Goal: Use online tool/utility: Utilize a website feature to perform a specific function

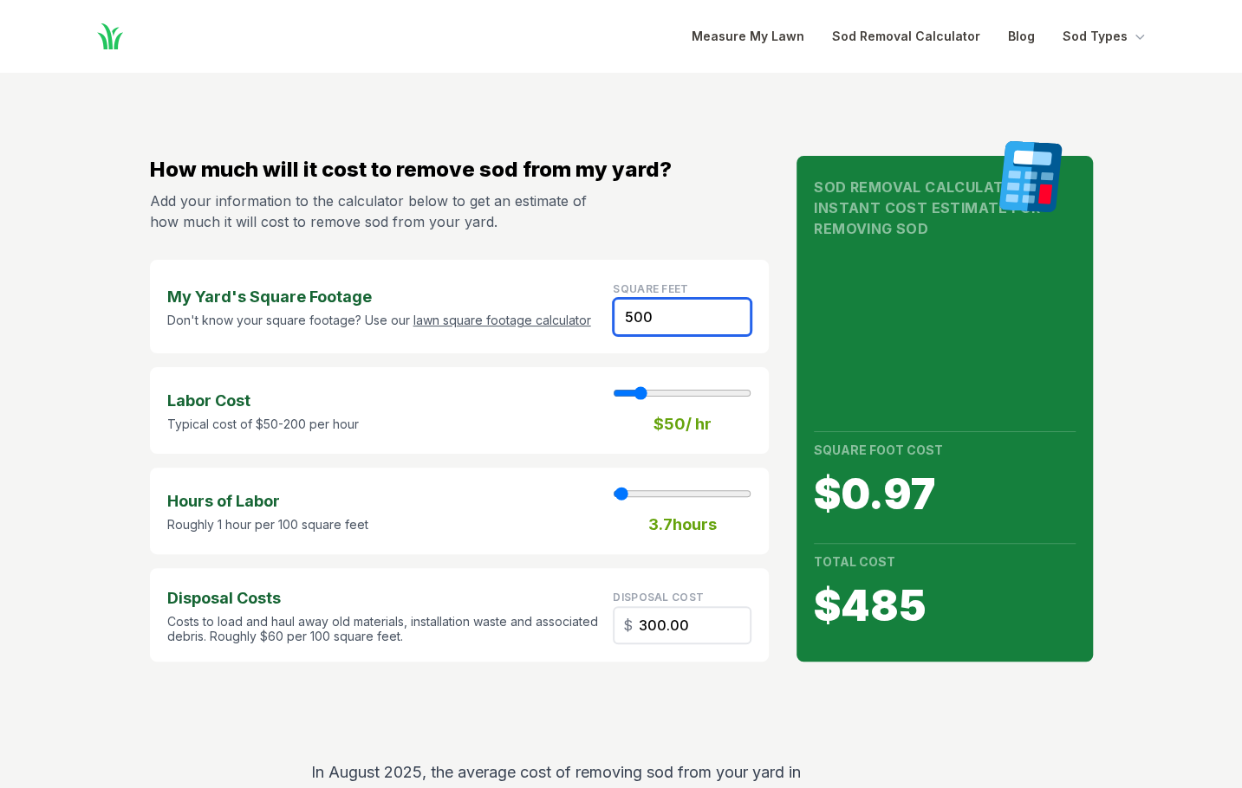
click at [684, 321] on input "500" at bounding box center [682, 317] width 139 height 38
drag, startPoint x: 651, startPoint y: 321, endPoint x: 554, endPoint y: 327, distance: 96.4
click at [559, 327] on div "My Yard's Square Footage Don't know your square footage? Use our lawn square fo…" at bounding box center [459, 307] width 619 height 94
type input "3"
type input "1"
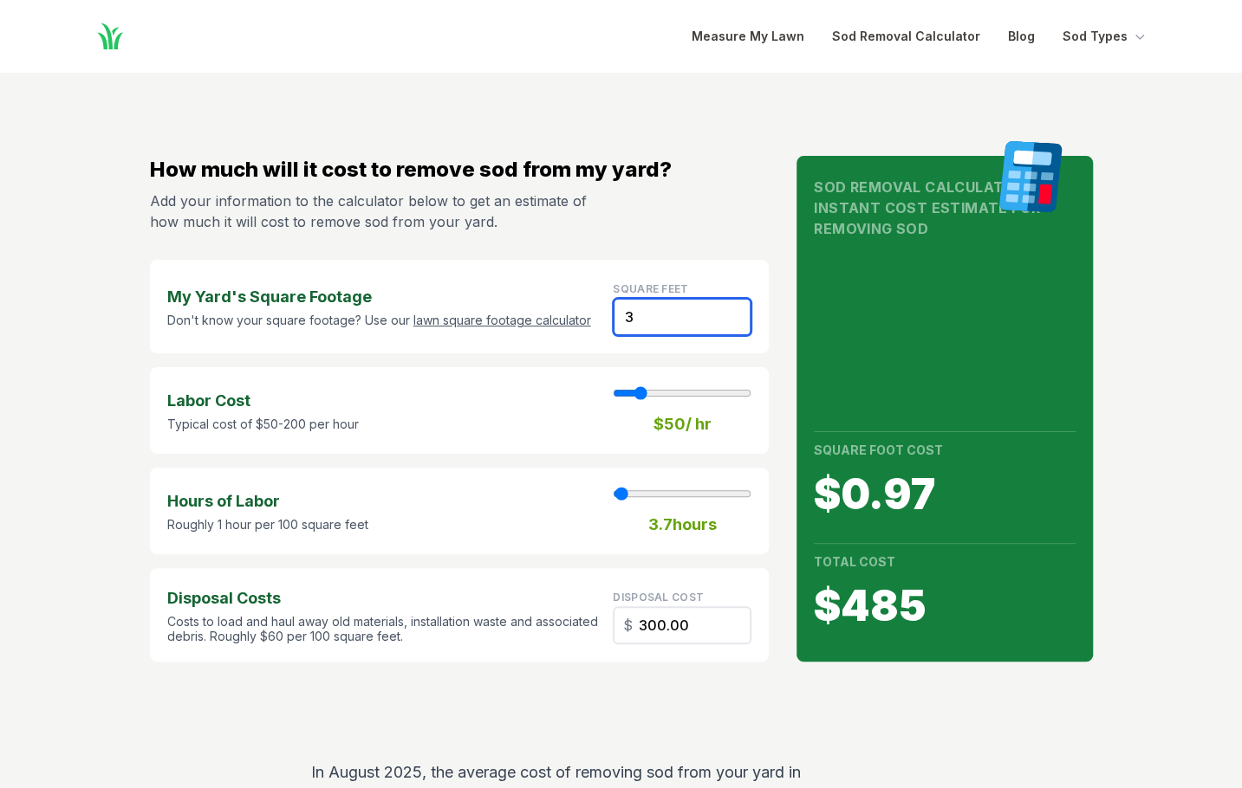
type input "1.80"
type input "36"
type input "21.60"
type input "360"
type input "3"
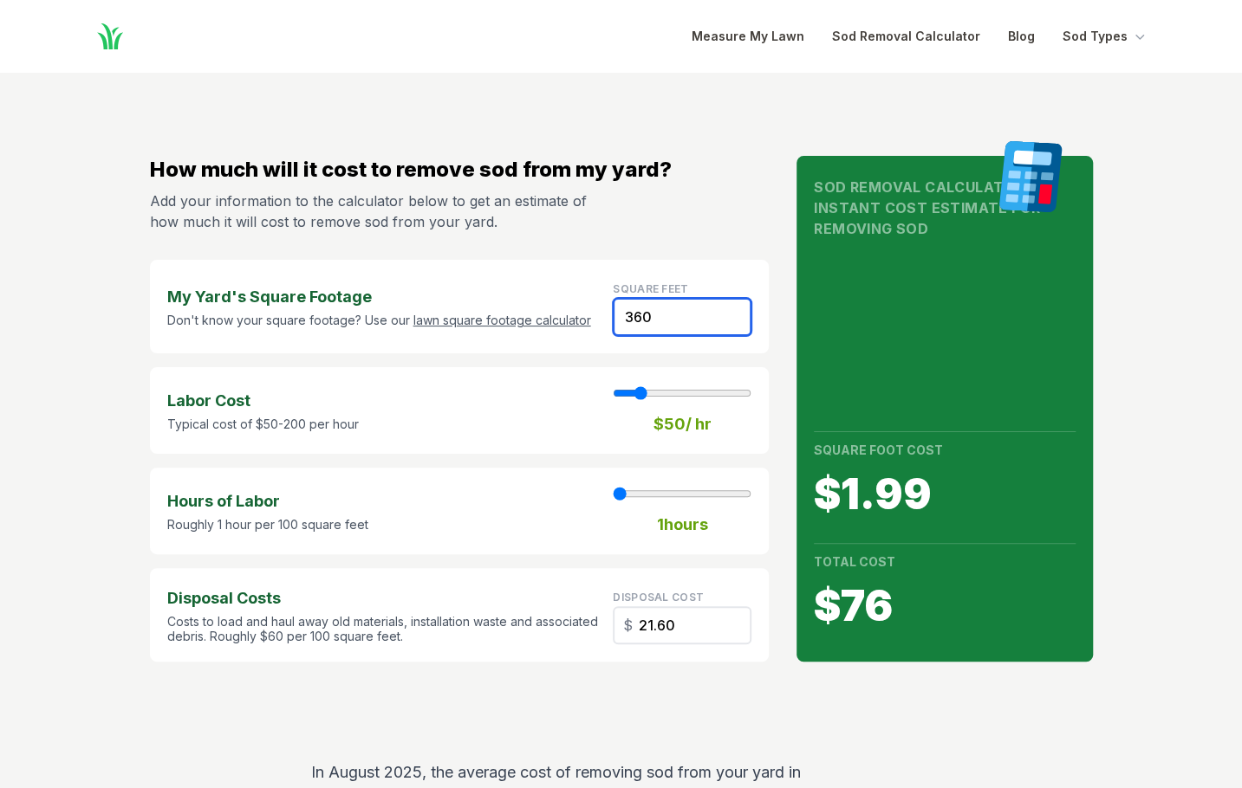
type input "216.00"
type input "3600"
type input "26"
type input "2160.00"
type input "3600"
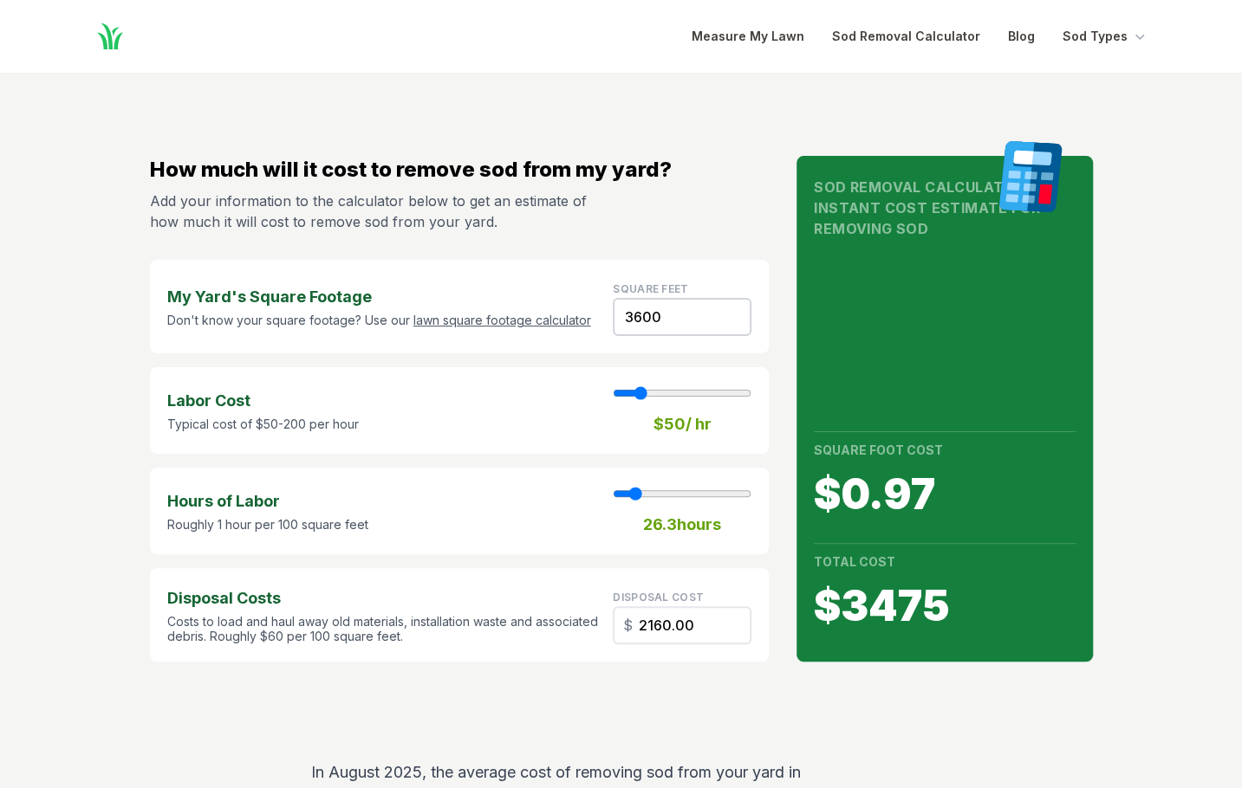
click at [451, 394] on div "Labor Cost Typical cost of $50-200 per hour $ 50 / hr" at bounding box center [459, 410] width 619 height 87
type input "60"
type input "26"
type input "70"
type input "26"
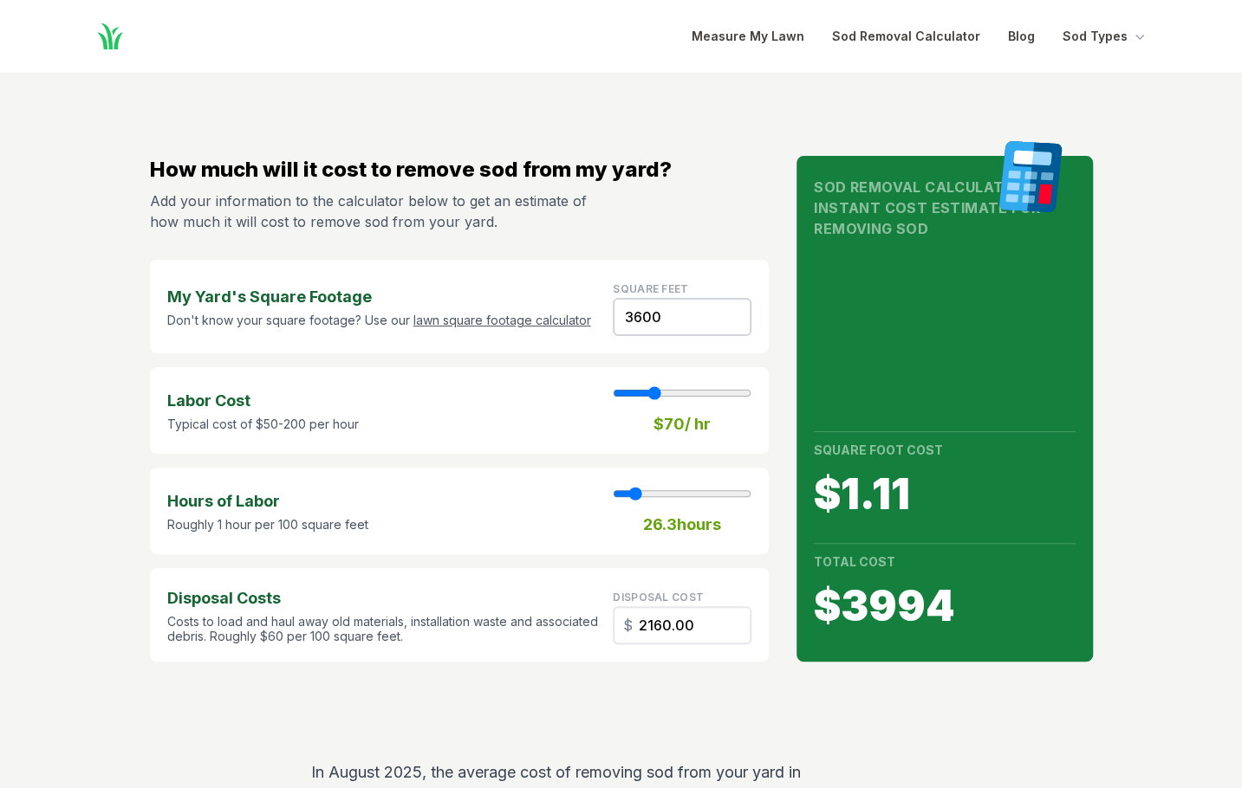
type input "80"
type input "26"
drag, startPoint x: 642, startPoint y: 392, endPoint x: 658, endPoint y: 392, distance: 15.6
type input "80"
click at [658, 392] on input "range" at bounding box center [682, 393] width 139 height 14
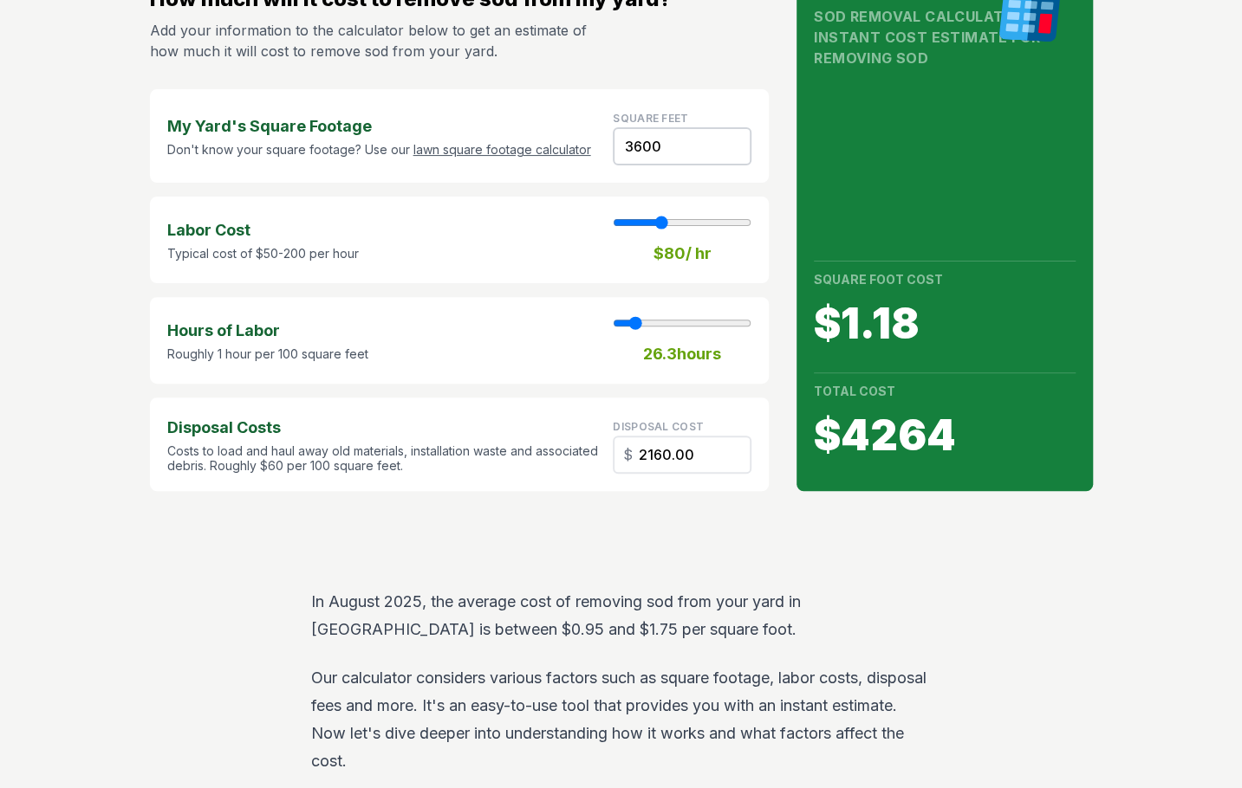
scroll to position [173, 0]
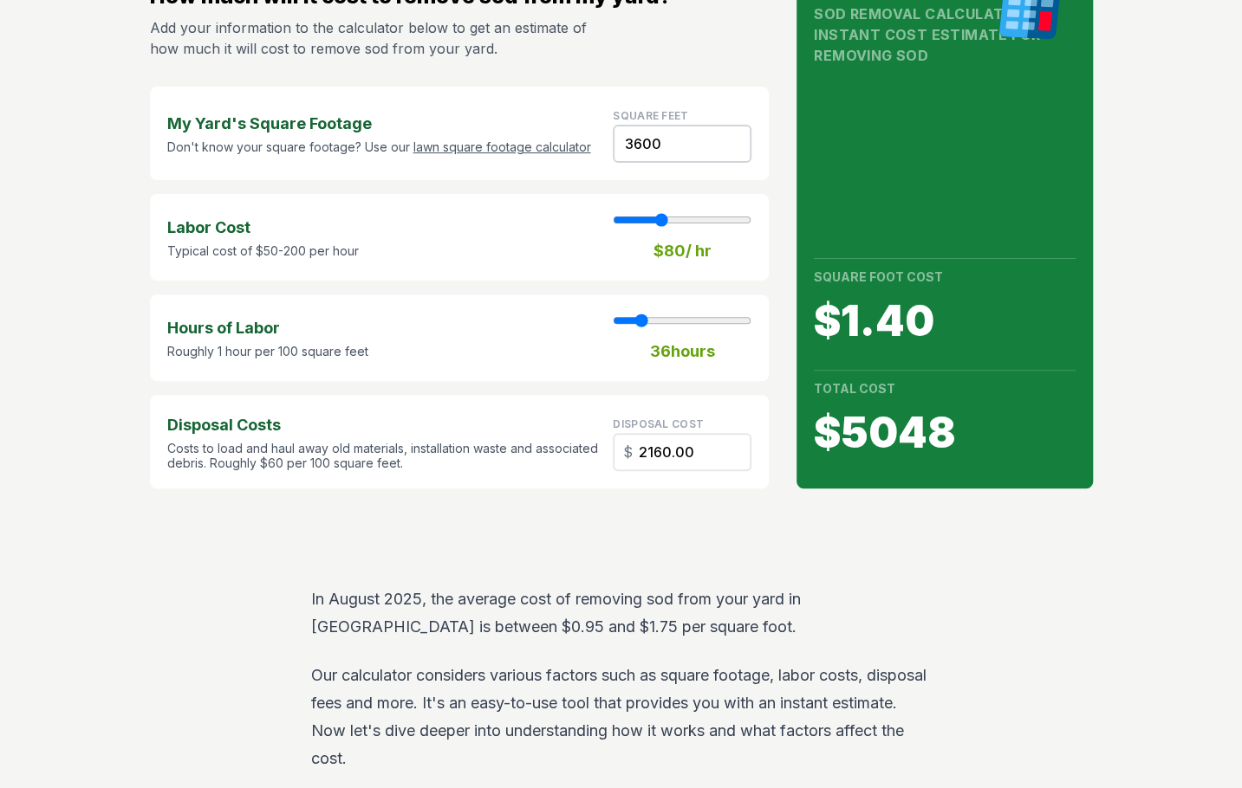
click at [641, 325] on input "range" at bounding box center [682, 321] width 139 height 14
click at [577, 361] on div "Hours of Labor Roughly 1 hour per 100 square feet 36 hours" at bounding box center [459, 338] width 619 height 87
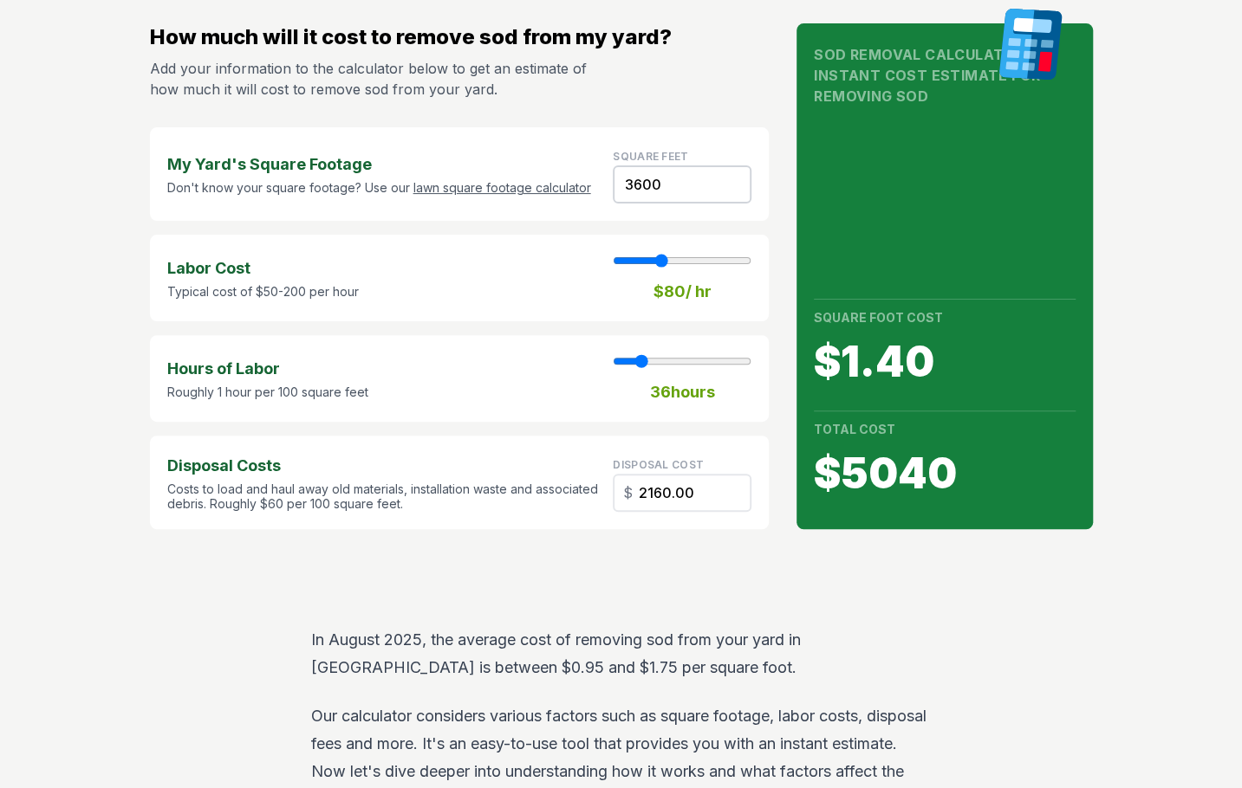
scroll to position [87, 0]
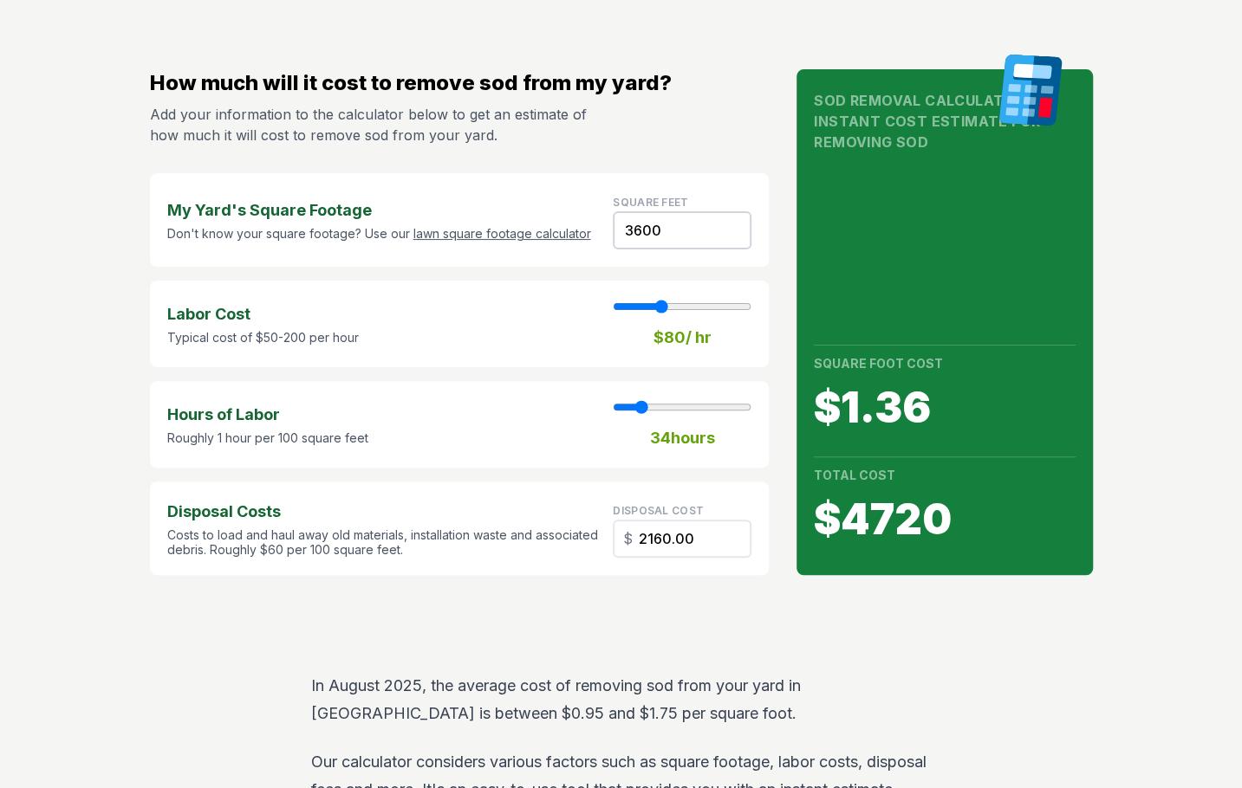
type input "36"
click at [641, 410] on input "range" at bounding box center [682, 407] width 139 height 14
type input "90"
click at [665, 310] on input "range" at bounding box center [682, 307] width 139 height 14
drag, startPoint x: 644, startPoint y: 230, endPoint x: 656, endPoint y: 230, distance: 12.1
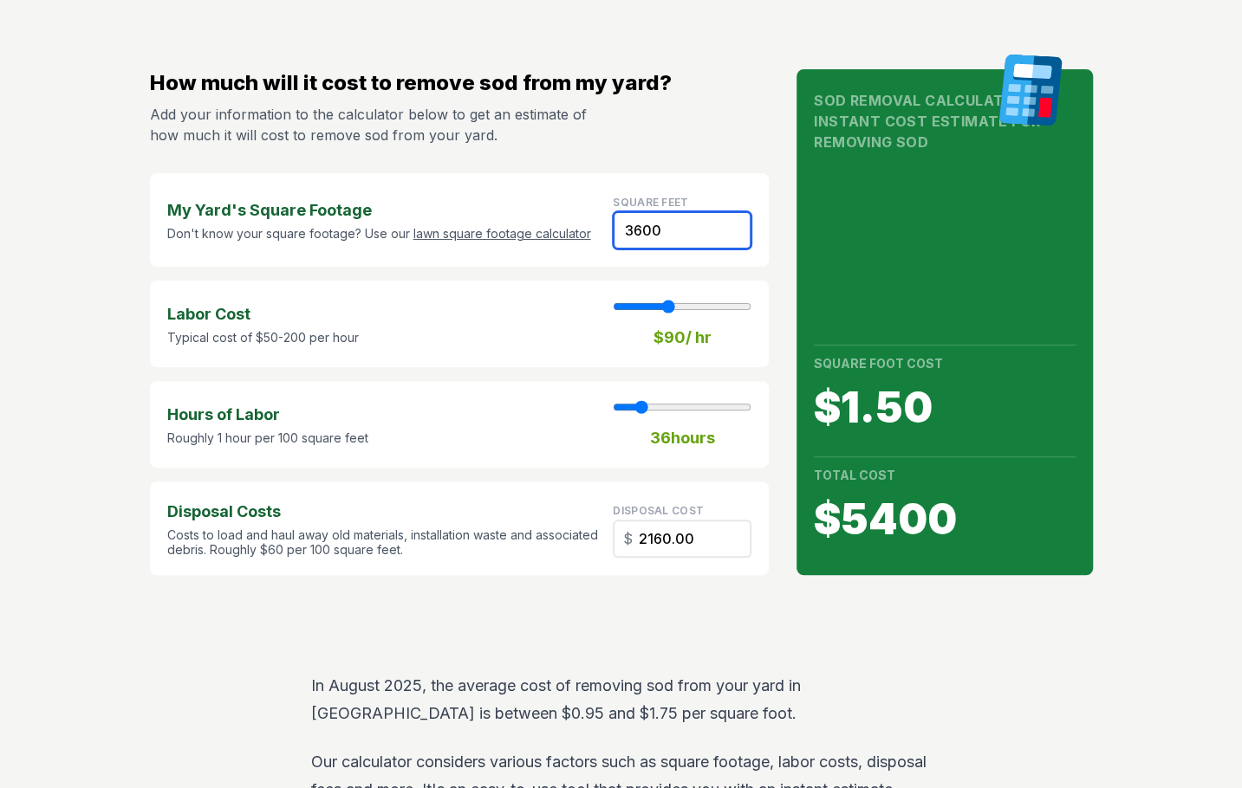
click at [656, 230] on input "3600" at bounding box center [682, 230] width 139 height 38
type input "365"
type input "3"
type input "219.00"
type input "3650"
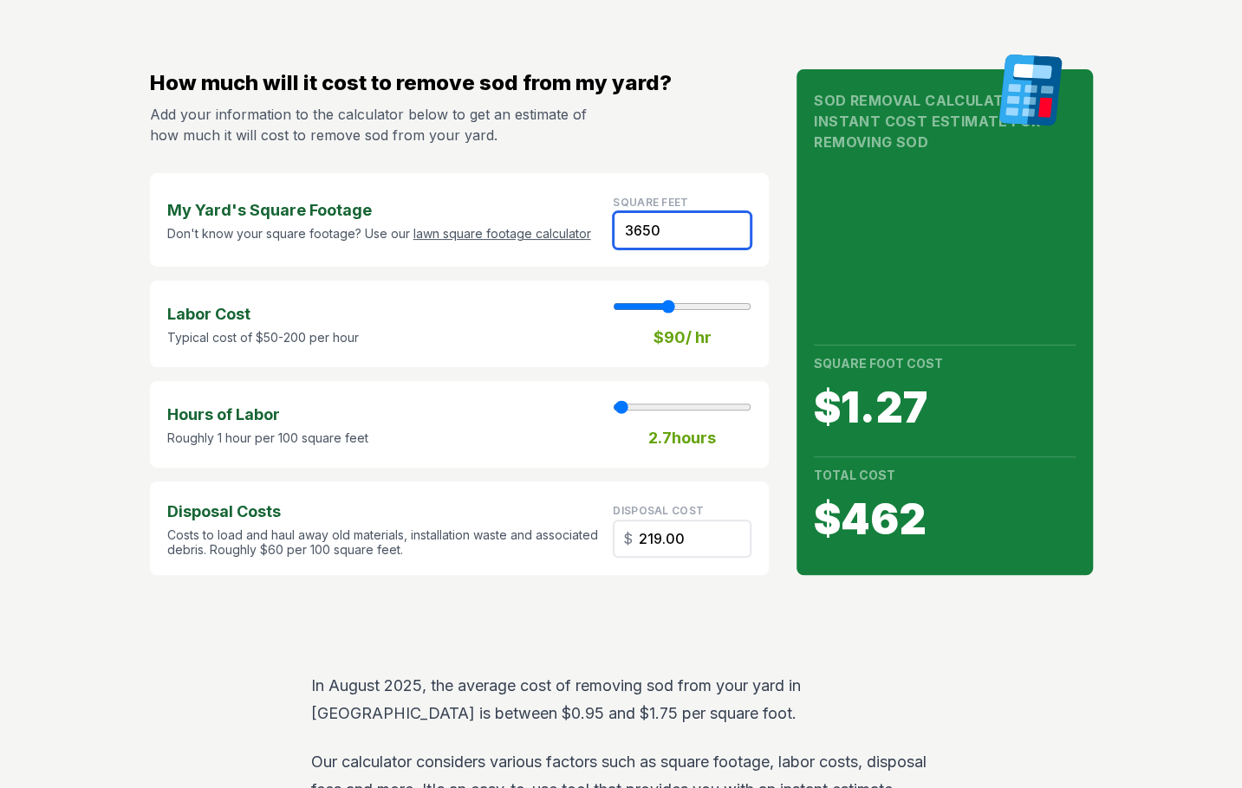
type input "27"
type input "2190.00"
type input "3650"
click at [764, 276] on div "How much will it cost to remove sod from my yard? Add your information to the c…" at bounding box center [459, 322] width 619 height 506
click at [660, 229] on input "3650" at bounding box center [682, 230] width 139 height 38
